Goal: Check status: Check status

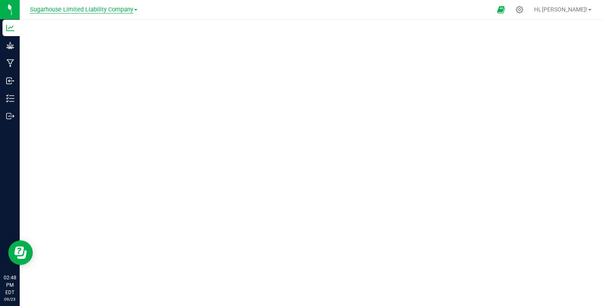
click at [122, 9] on span "Sugarhouse Limited Liability Company" at bounding box center [81, 9] width 103 height 7
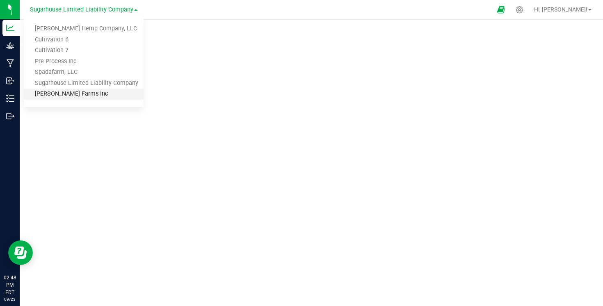
click at [68, 93] on link "[PERSON_NAME] Farms Inc" at bounding box center [84, 94] width 120 height 11
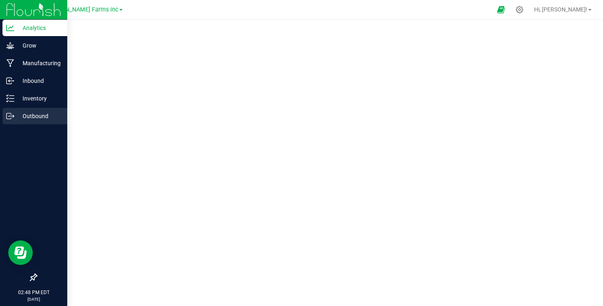
click at [39, 115] on p "Outbound" at bounding box center [38, 116] width 49 height 10
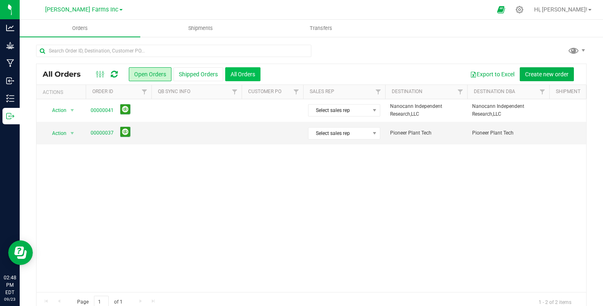
click at [235, 70] on button "All Orders" at bounding box center [242, 74] width 35 height 14
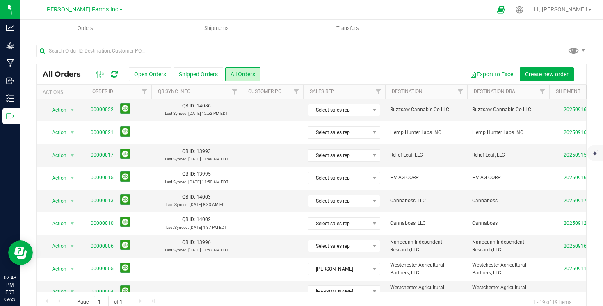
scroll to position [238, 0]
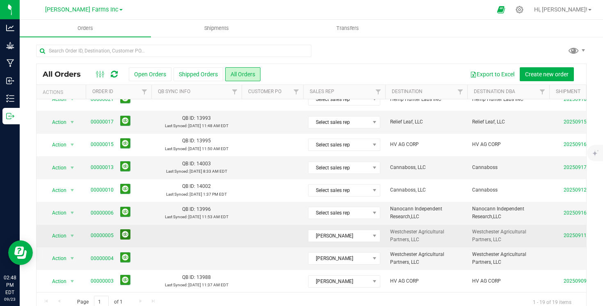
click at [125, 235] on button at bounding box center [125, 234] width 10 height 10
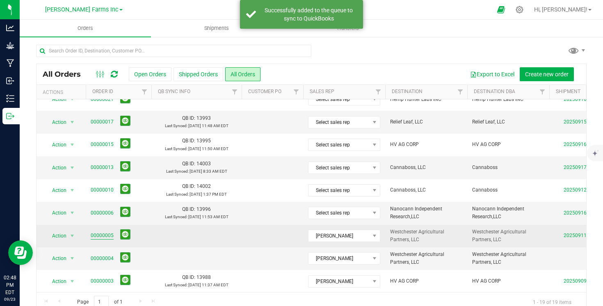
click at [101, 234] on link "00000005" at bounding box center [102, 236] width 23 height 8
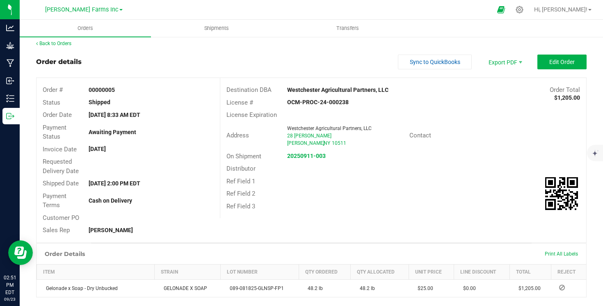
scroll to position [4, 0]
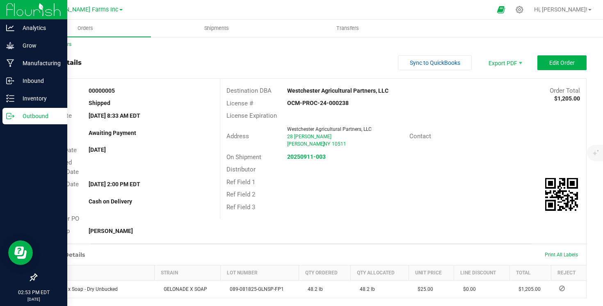
click at [17, 115] on p "Outbound" at bounding box center [38, 116] width 49 height 10
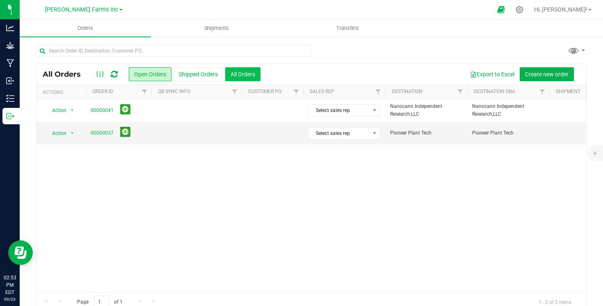
click at [243, 71] on button "All Orders" at bounding box center [242, 74] width 35 height 14
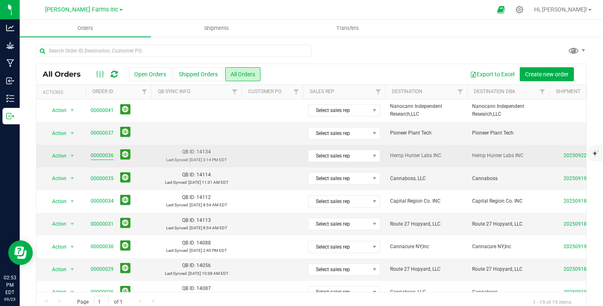
click at [106, 156] on link "00000036" at bounding box center [102, 156] width 23 height 8
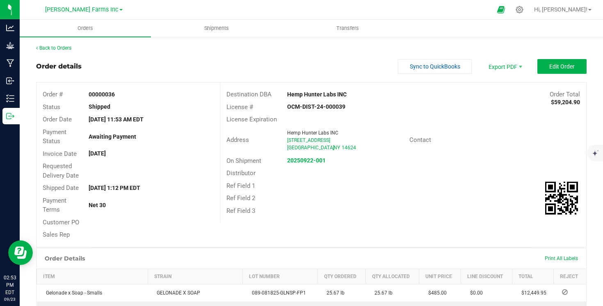
drag, startPoint x: 126, startPoint y: 96, endPoint x: 89, endPoint y: 94, distance: 37.0
click at [89, 94] on div "00000036" at bounding box center [150, 94] width 137 height 9
copy strong "00000036"
